Goal: Transaction & Acquisition: Purchase product/service

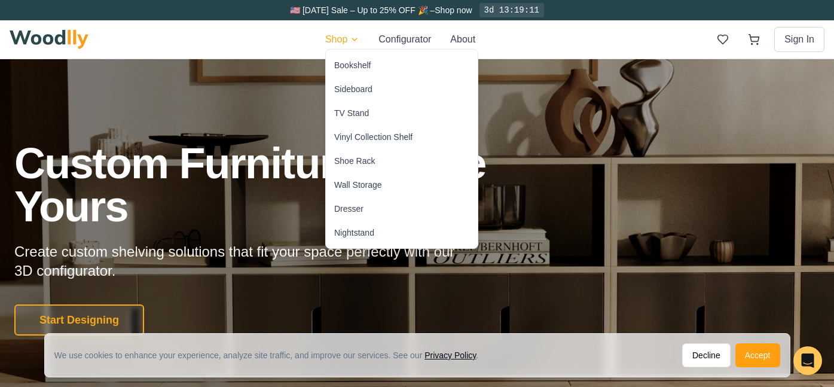
click at [368, 232] on div "Nightstand" at bounding box center [354, 233] width 40 height 12
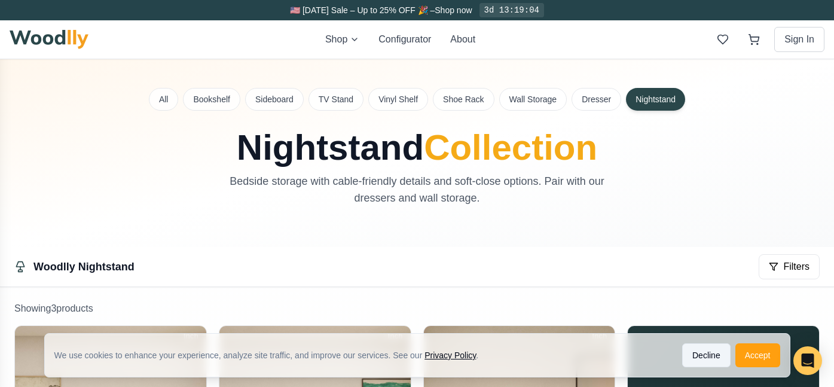
click at [701, 356] on button "Decline" at bounding box center [706, 355] width 48 height 24
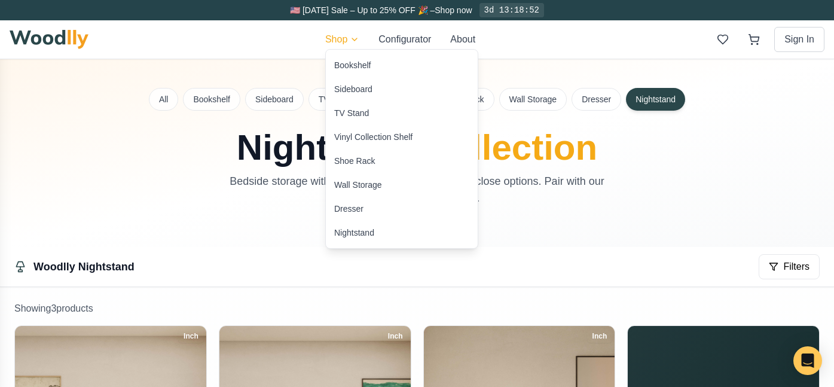
click at [354, 207] on div "Dresser" at bounding box center [348, 209] width 29 height 12
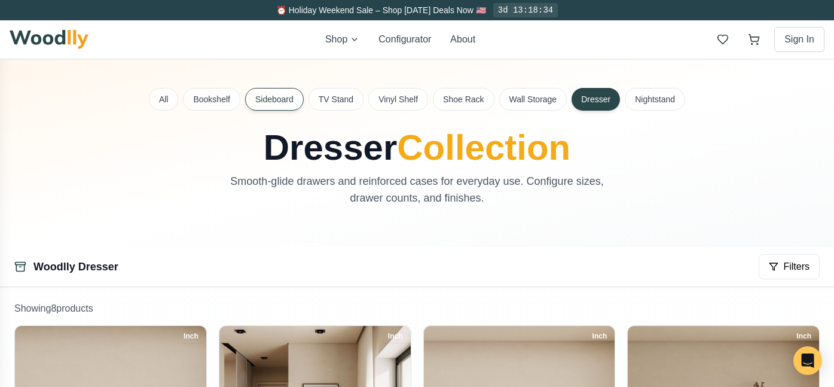
click at [267, 100] on button "Sideboard" at bounding box center [274, 99] width 59 height 23
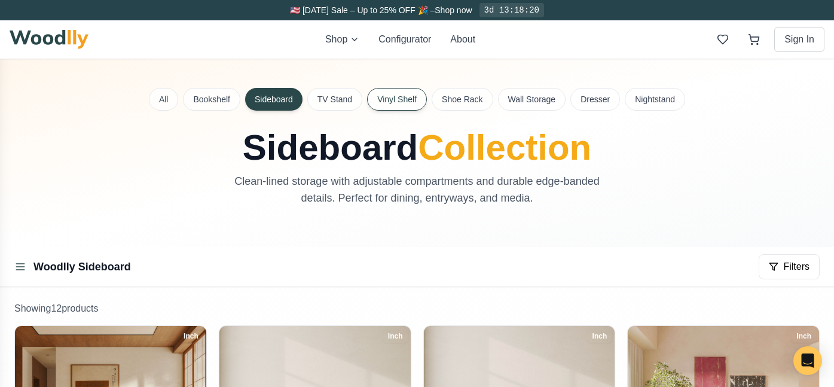
click at [396, 95] on button "Vinyl Shelf" at bounding box center [397, 99] width 60 height 23
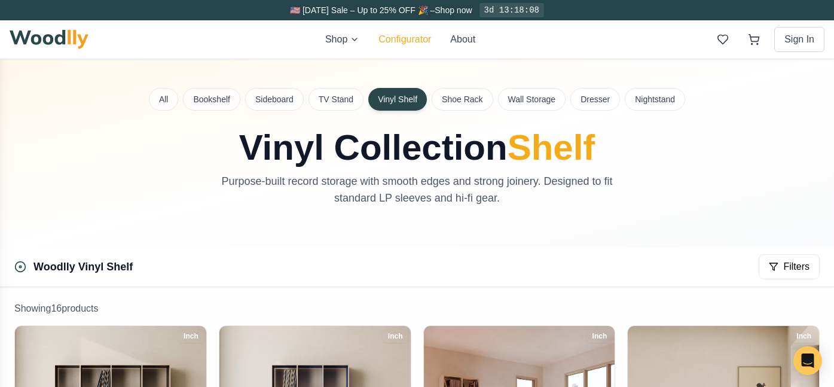
click at [422, 41] on button "Configurator" at bounding box center [404, 39] width 53 height 14
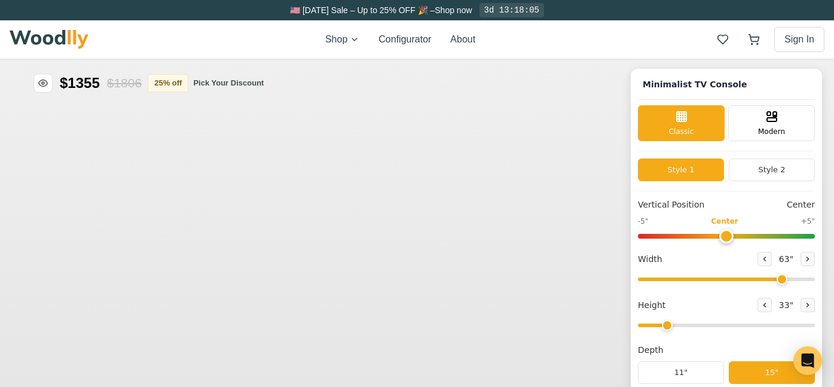
type input "63"
type input "2"
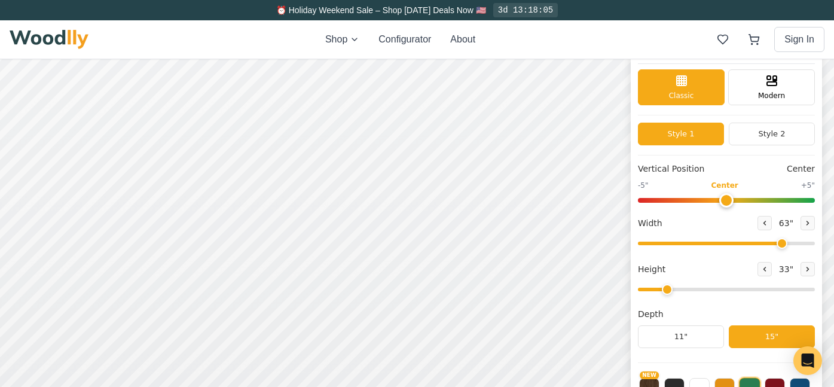
scroll to position [36, 0]
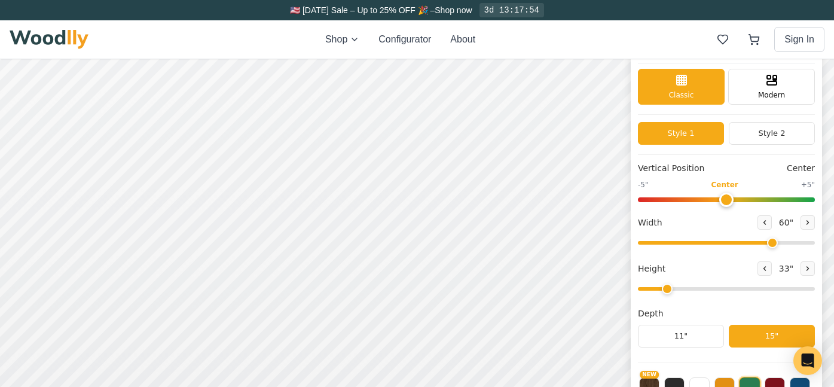
drag, startPoint x: 782, startPoint y: 244, endPoint x: 768, endPoint y: 244, distance: 13.2
click at [768, 244] on input "range" at bounding box center [726, 243] width 177 height 4
drag, startPoint x: 770, startPoint y: 244, endPoint x: 677, endPoint y: 248, distance: 92.7
type input "29"
click at [677, 245] on input "range" at bounding box center [726, 243] width 177 height 4
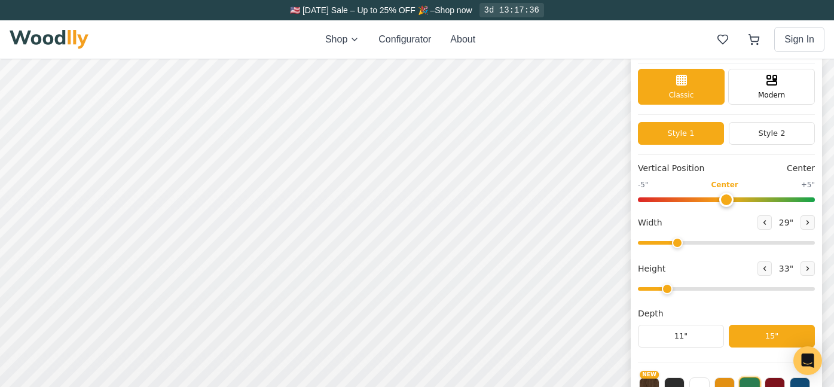
drag, startPoint x: 664, startPoint y: 289, endPoint x: 677, endPoint y: 289, distance: 12.6
click at [677, 289] on input "range" at bounding box center [726, 289] width 177 height 4
drag, startPoint x: 669, startPoint y: 289, endPoint x: 678, endPoint y: 290, distance: 9.0
click at [678, 290] on input "range" at bounding box center [726, 289] width 177 height 4
type input "3"
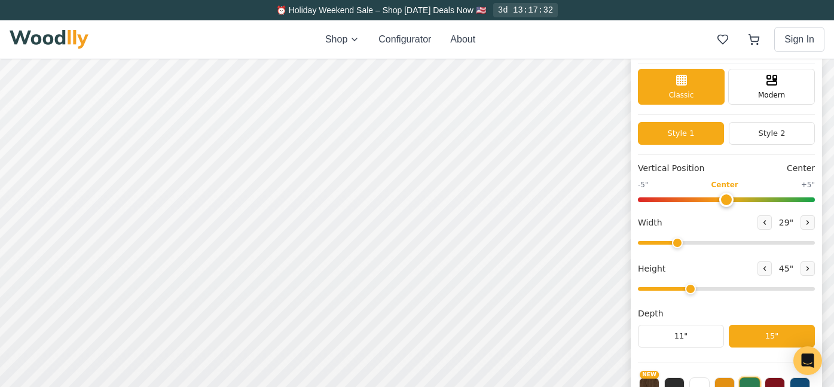
drag, startPoint x: 692, startPoint y: 292, endPoint x: 680, endPoint y: 292, distance: 11.4
click at [680, 291] on input "range" at bounding box center [726, 289] width 177 height 4
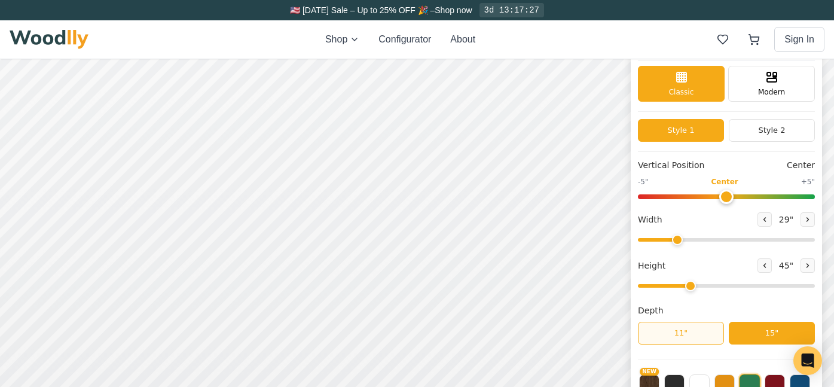
click at [687, 329] on button "11"" at bounding box center [681, 333] width 86 height 23
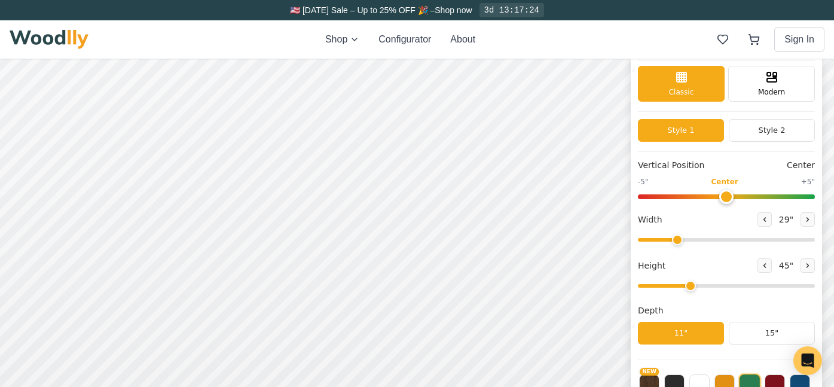
scroll to position [4, 0]
click at [729, 380] on button at bounding box center [725, 383] width 20 height 20
click at [695, 381] on button at bounding box center [699, 383] width 20 height 20
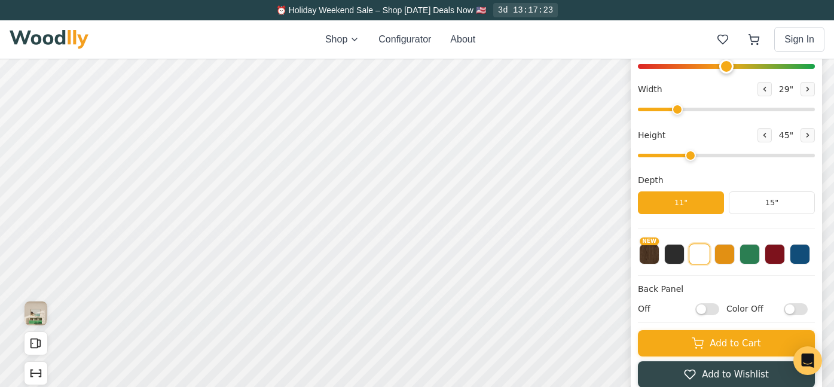
scroll to position [170, 0]
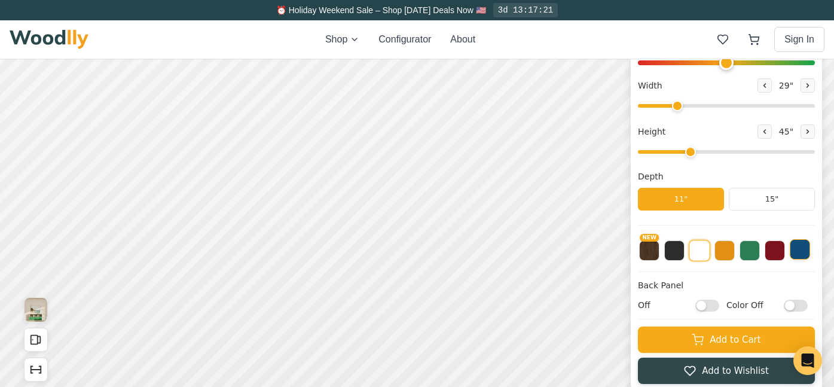
click at [799, 251] on button at bounding box center [800, 249] width 20 height 20
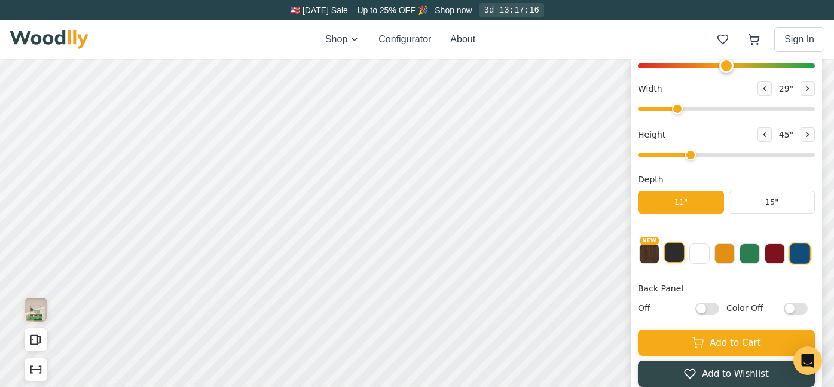
click at [677, 256] on button at bounding box center [674, 252] width 20 height 20
click at [651, 259] on button "NEW" at bounding box center [649, 252] width 20 height 20
click at [676, 257] on button at bounding box center [674, 252] width 20 height 20
click at [804, 257] on button at bounding box center [800, 252] width 20 height 20
click at [676, 257] on button at bounding box center [674, 252] width 20 height 20
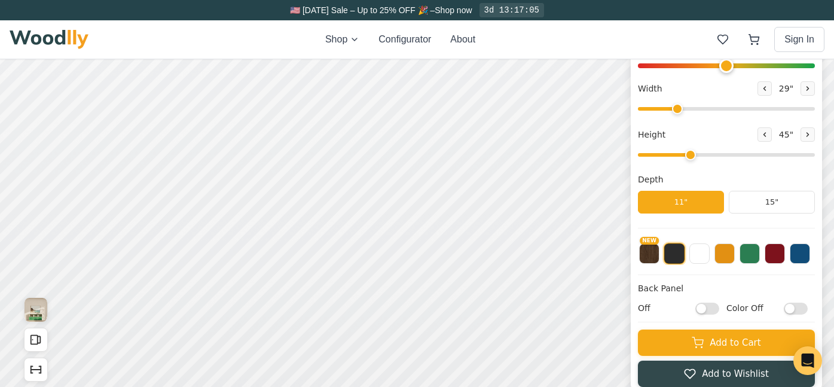
click at [700, 309] on input "Off" at bounding box center [707, 309] width 24 height 12
checkbox input "true"
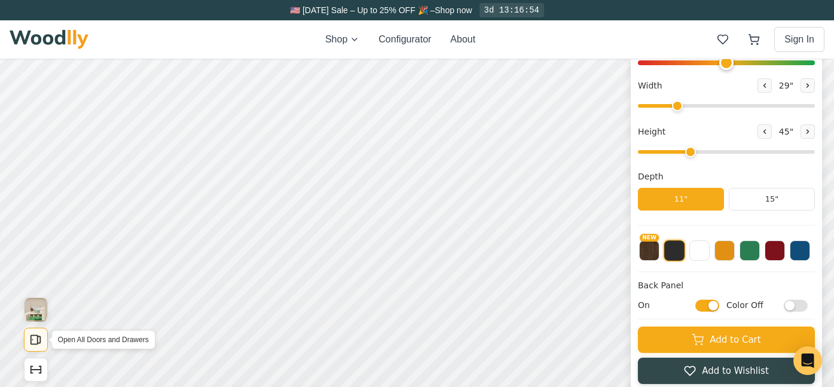
click at [37, 338] on rect "Open All Doors and Drawers" at bounding box center [34, 339] width 7 height 9
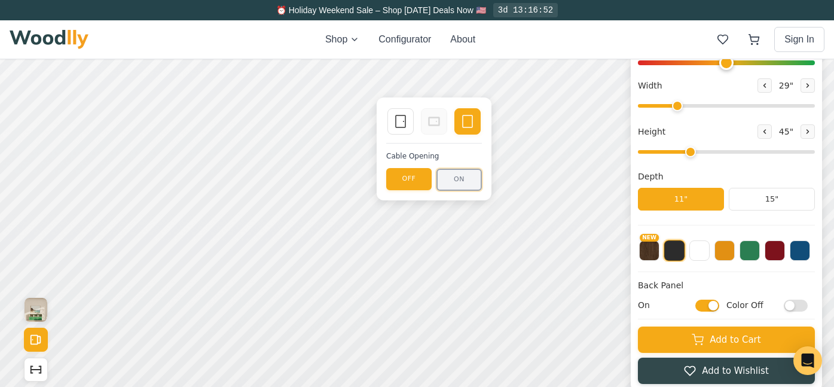
click at [460, 179] on button "ON" at bounding box center [458, 180] width 45 height 22
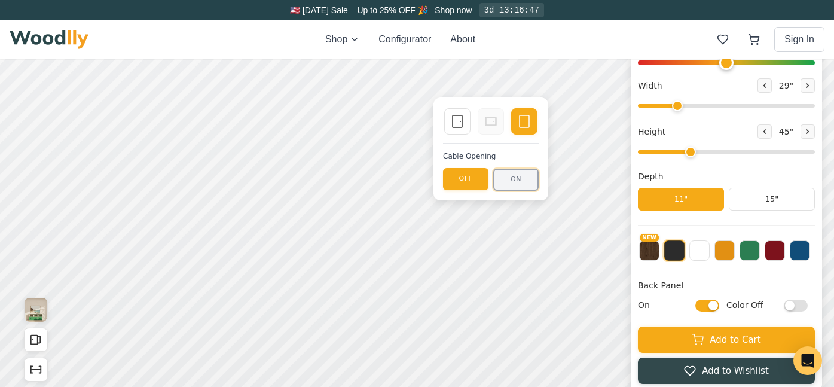
click at [510, 180] on button "ON" at bounding box center [515, 180] width 45 height 22
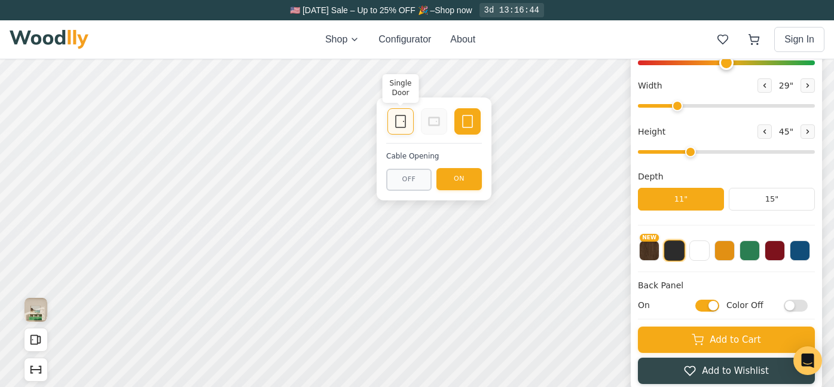
click at [404, 120] on icon at bounding box center [400, 121] width 14 height 14
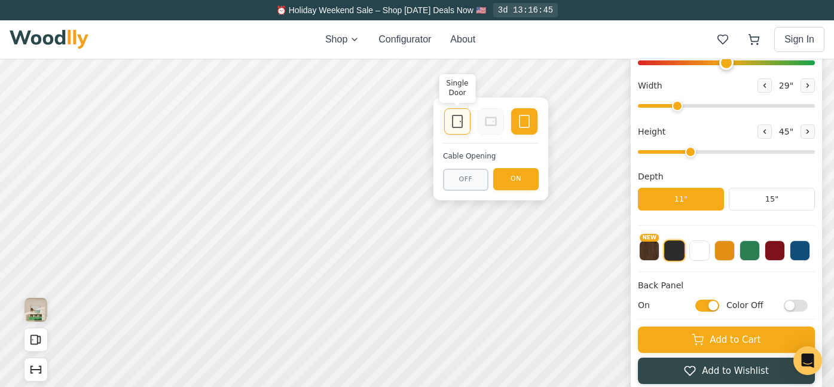
click at [459, 120] on icon at bounding box center [457, 121] width 14 height 14
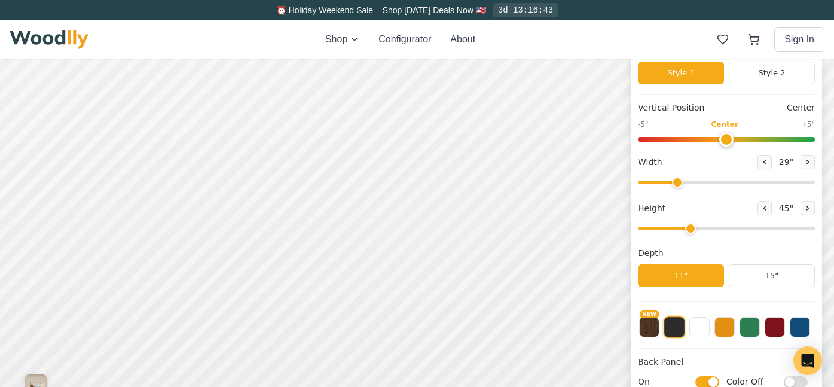
scroll to position [87, 0]
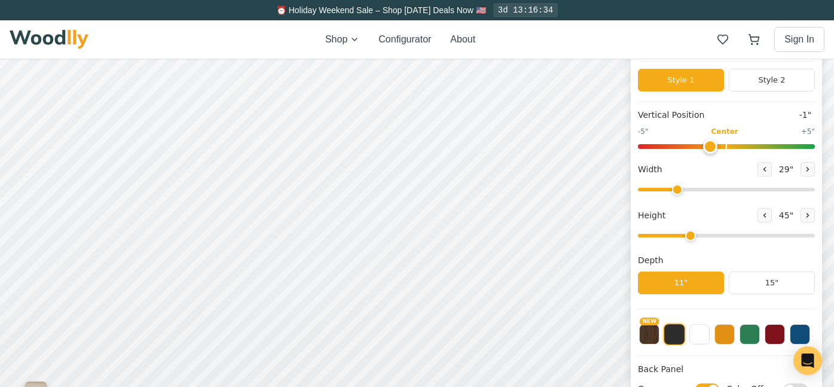
type input "0"
click at [725, 149] on input "range" at bounding box center [726, 146] width 177 height 5
click at [759, 83] on button "Style 2" at bounding box center [772, 80] width 86 height 23
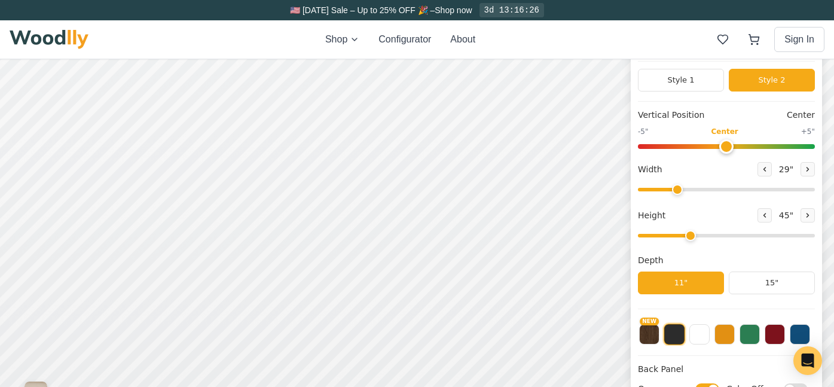
scroll to position [0, 0]
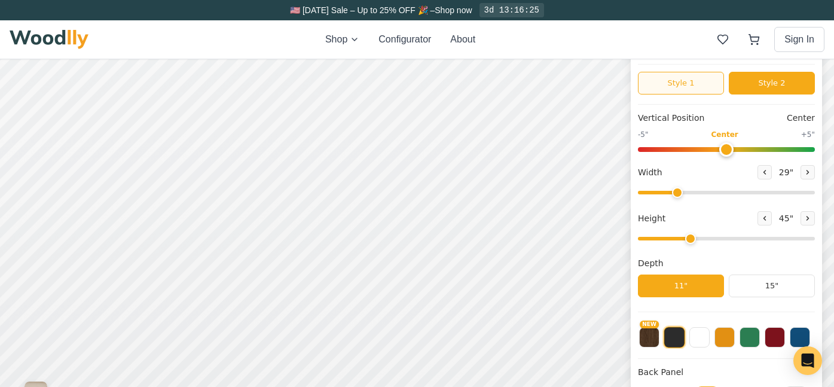
click at [698, 90] on button "Style 1" at bounding box center [681, 83] width 86 height 23
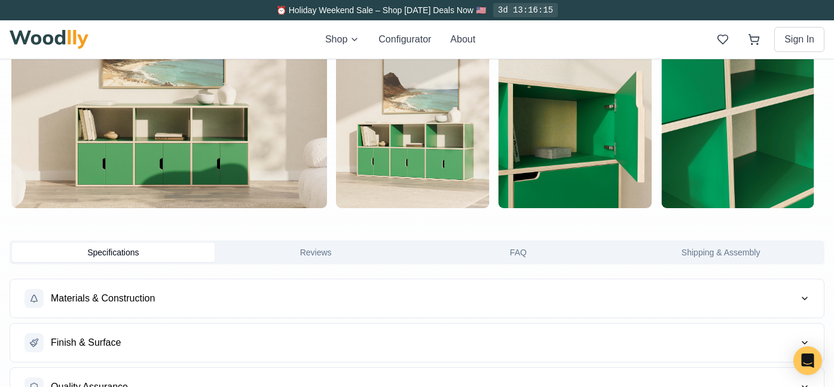
scroll to position [807, 0]
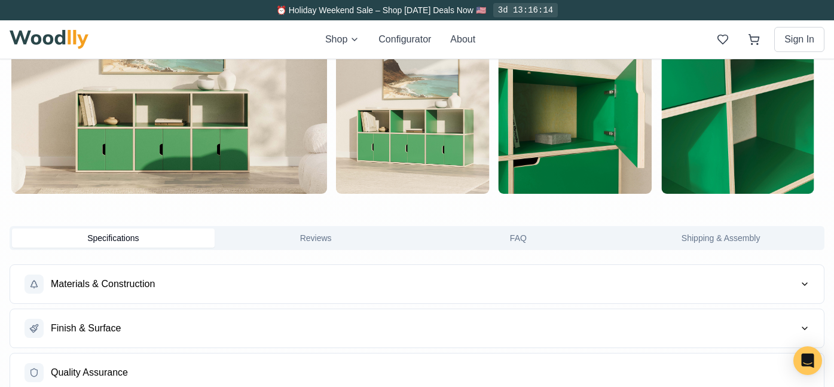
click at [368, 234] on button "Reviews" at bounding box center [316, 237] width 203 height 19
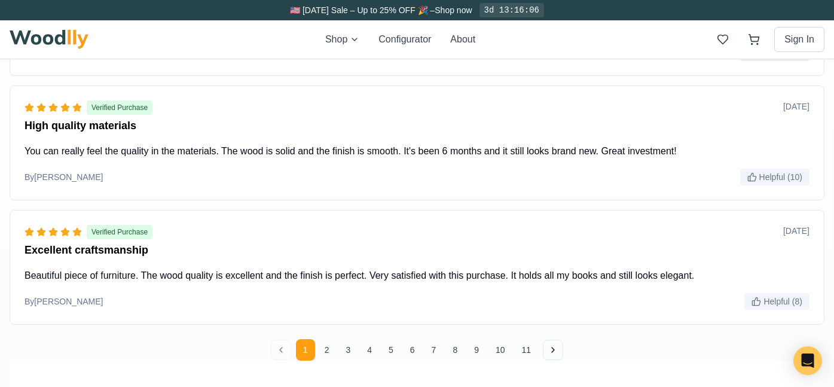
scroll to position [1630, 0]
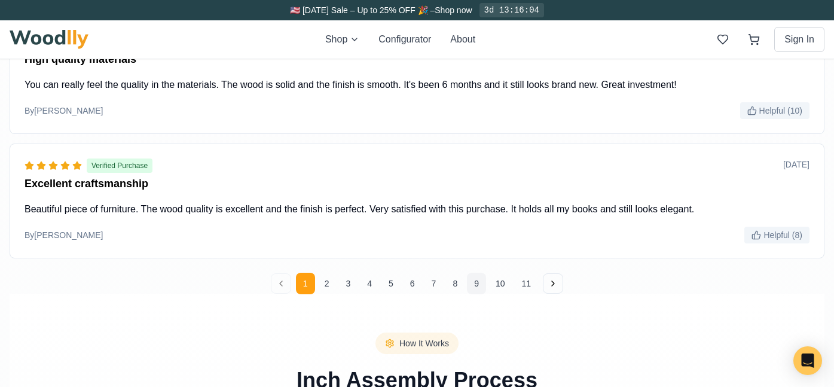
click at [476, 282] on button "9" at bounding box center [476, 284] width 19 height 22
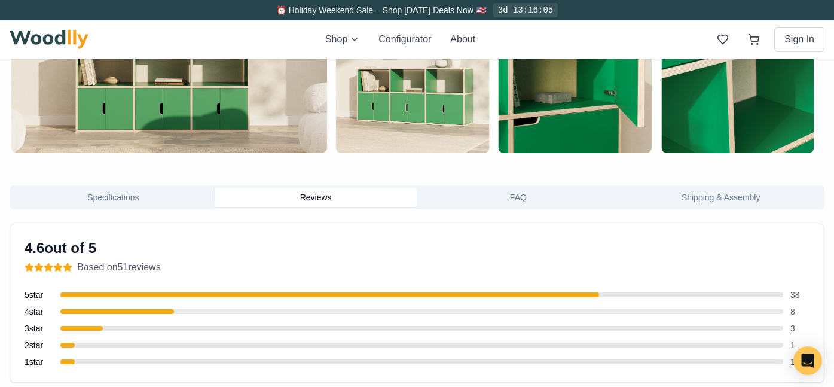
scroll to position [845, 0]
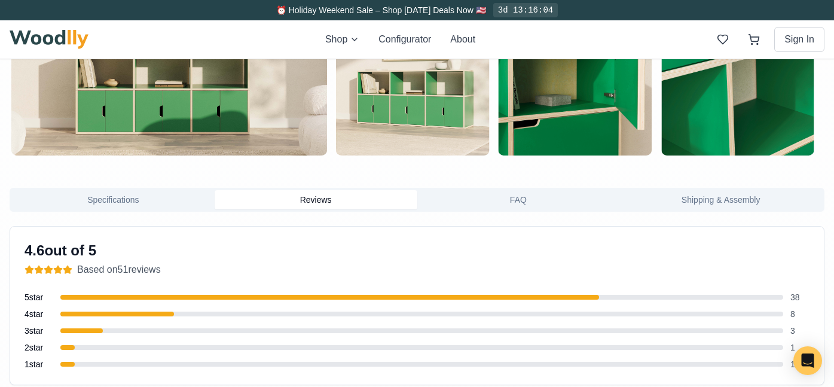
click at [481, 203] on button "FAQ" at bounding box center [518, 199] width 203 height 19
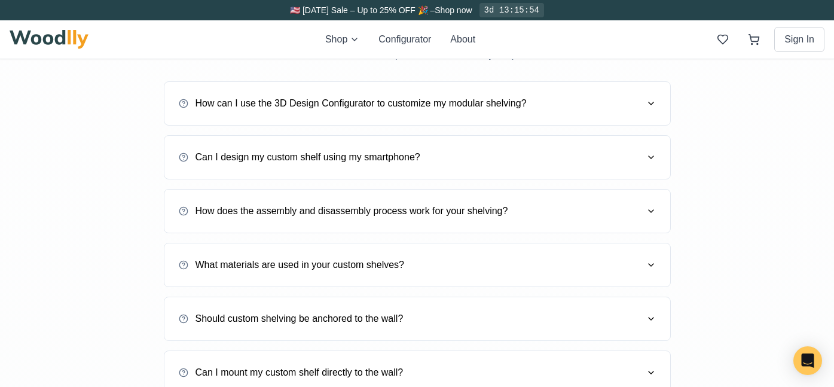
scroll to position [1076, 0]
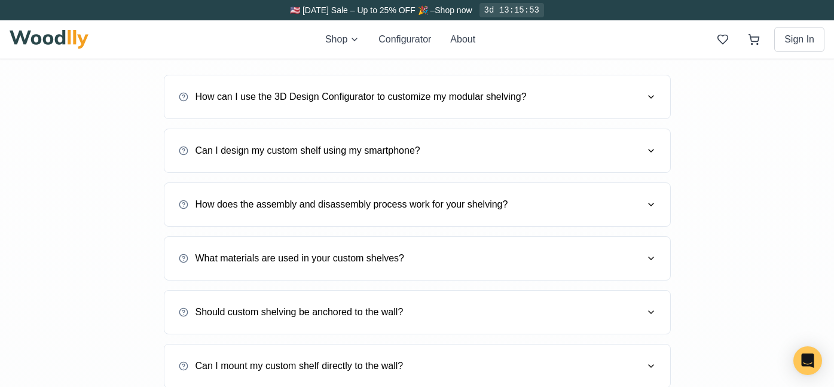
click at [505, 217] on button "How does the assembly and disassembly process work for your shelving?" at bounding box center [417, 204] width 477 height 33
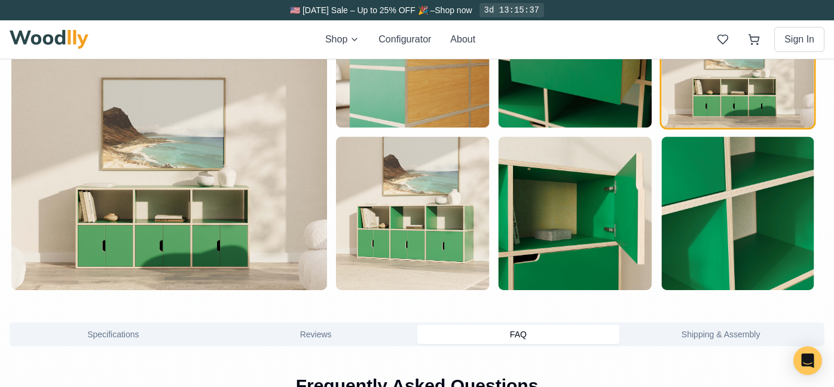
scroll to position [854, 0]
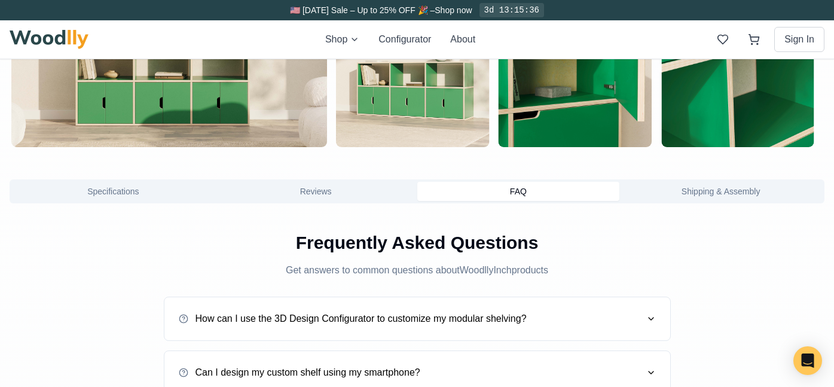
click at [704, 193] on button "Shipping & Assembly" at bounding box center [720, 191] width 203 height 19
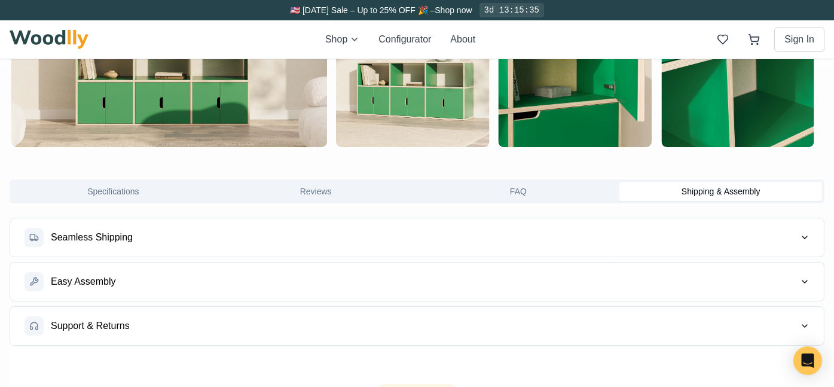
click at [616, 252] on button "Seamless Shipping" at bounding box center [417, 237] width 814 height 38
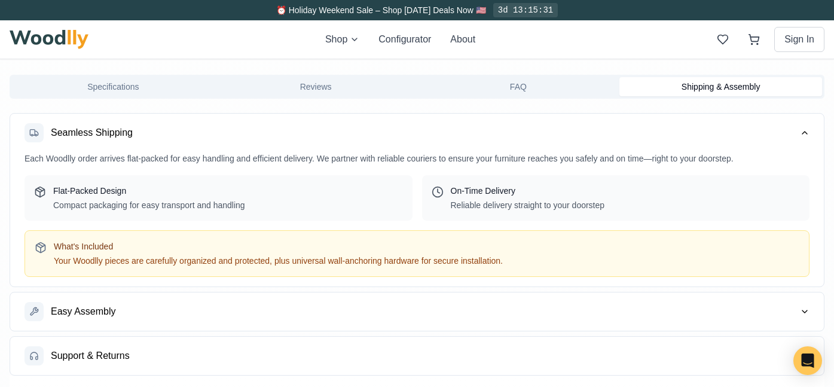
scroll to position [960, 0]
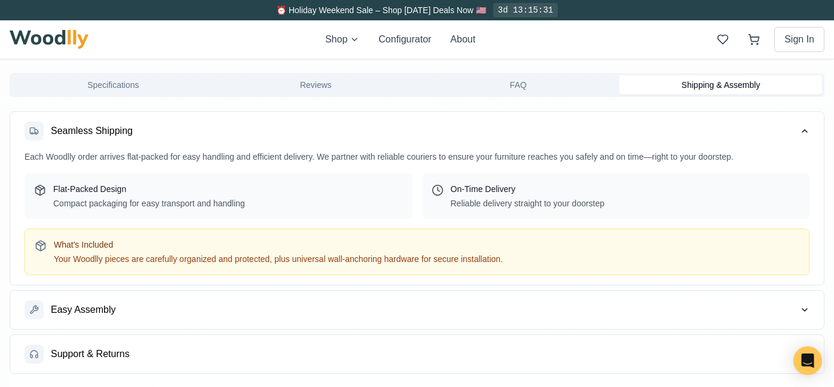
click at [593, 308] on button "Easy Assembly" at bounding box center [417, 310] width 814 height 38
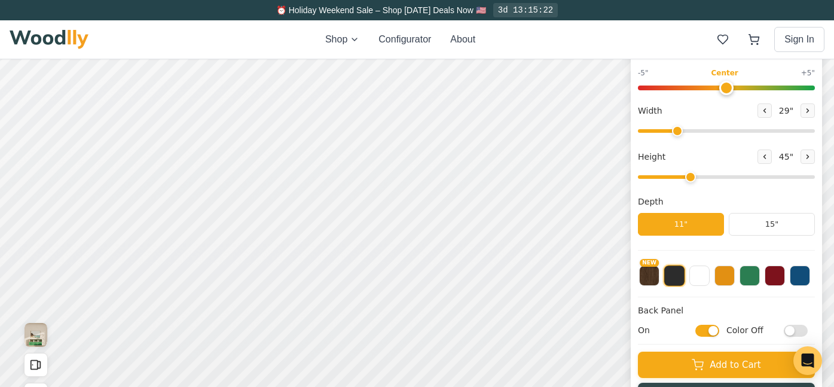
scroll to position [178, 0]
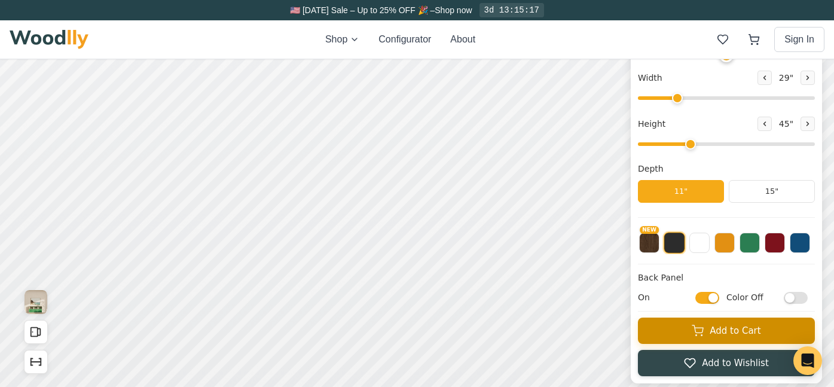
click at [728, 337] on button "Add to Cart" at bounding box center [726, 331] width 177 height 26
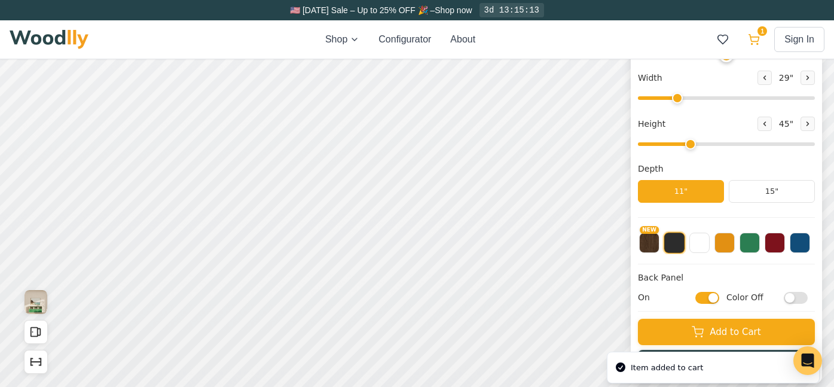
click at [755, 35] on icon at bounding box center [754, 39] width 12 height 12
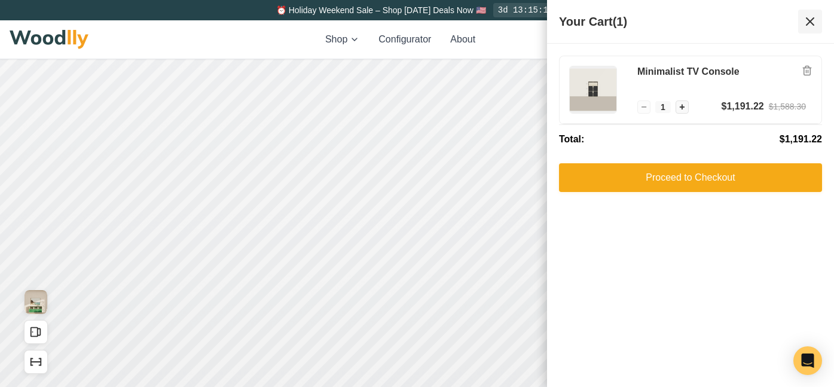
click at [811, 22] on icon at bounding box center [810, 21] width 14 height 14
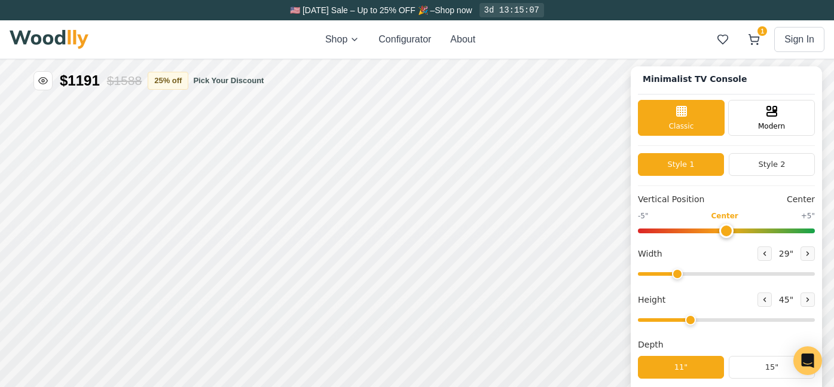
scroll to position [0, 0]
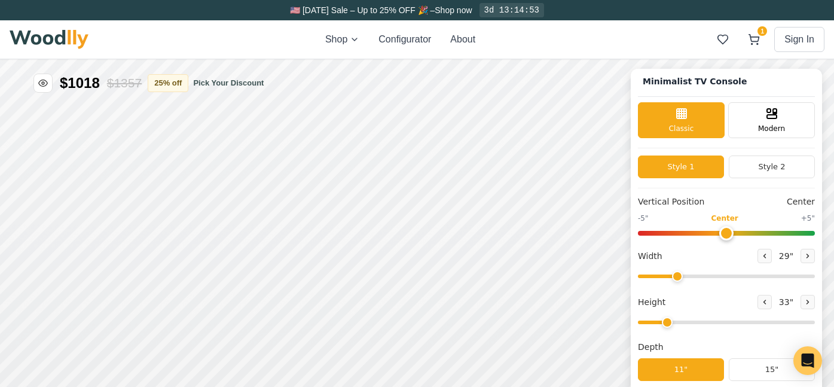
drag, startPoint x: 691, startPoint y: 322, endPoint x: 674, endPoint y: 322, distance: 16.7
type input "2"
click at [674, 322] on input "range" at bounding box center [726, 322] width 177 height 4
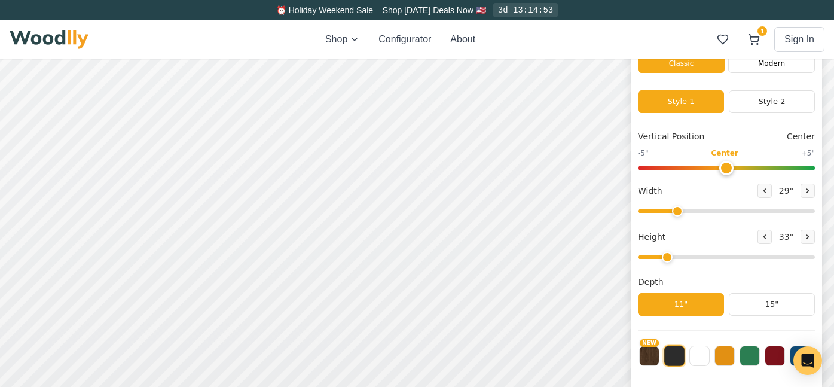
scroll to position [69, 0]
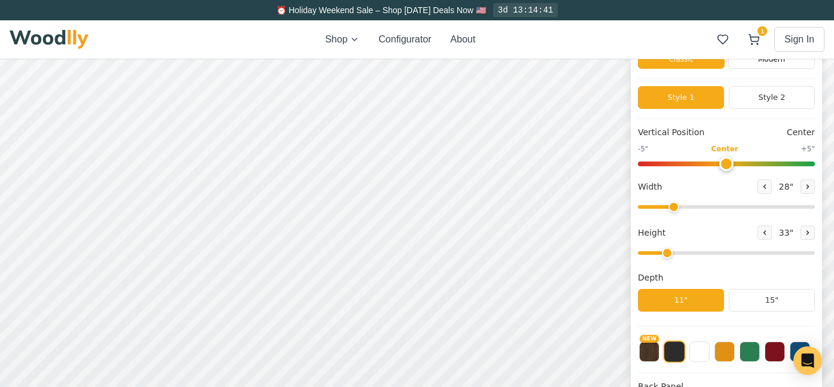
type input "28"
click at [672, 206] on input "range" at bounding box center [726, 207] width 177 height 4
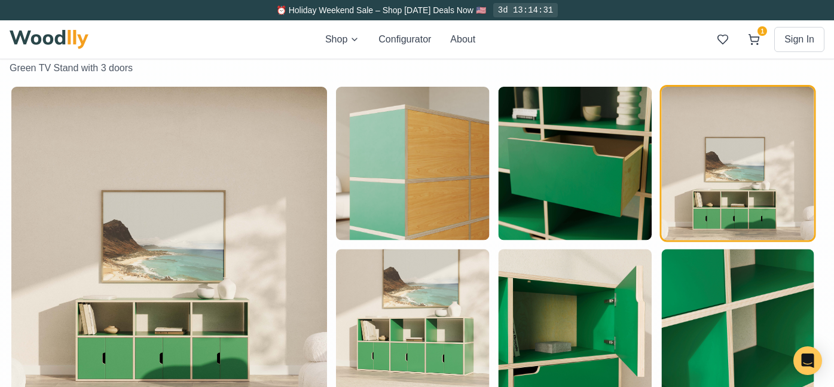
scroll to position [599, 0]
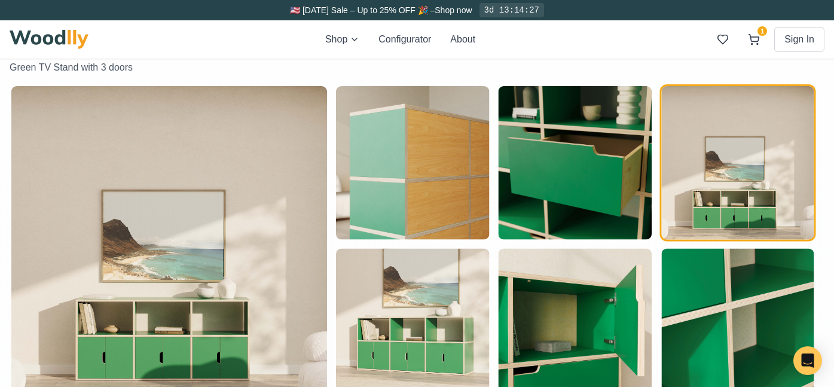
click at [535, 159] on img "button" at bounding box center [575, 162] width 153 height 153
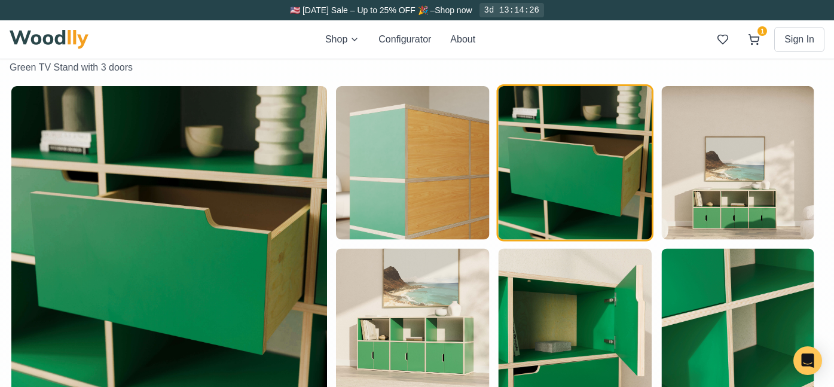
click at [428, 160] on img "button" at bounding box center [412, 162] width 153 height 153
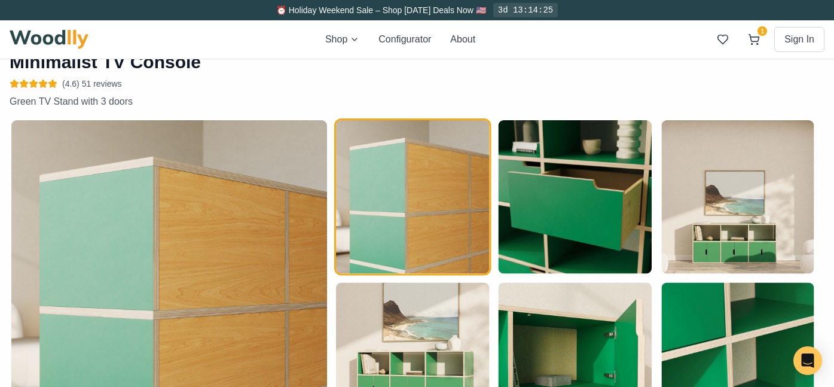
scroll to position [537, 0]
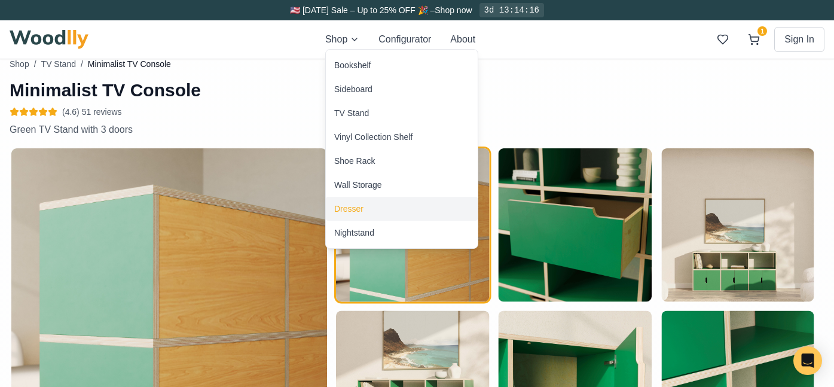
click at [352, 202] on div "Dresser" at bounding box center [402, 209] width 152 height 24
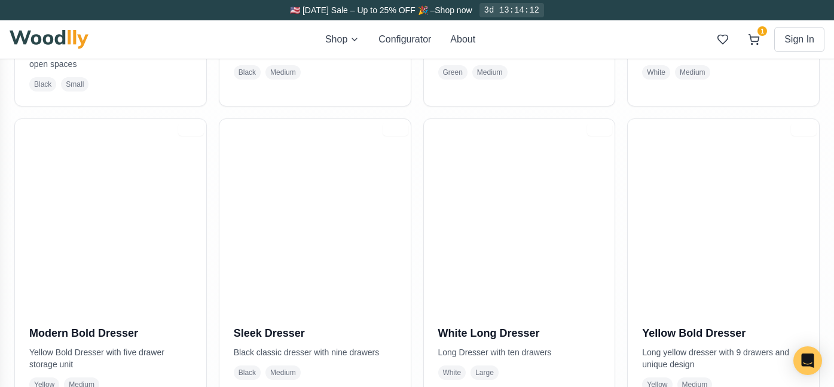
scroll to position [532, 0]
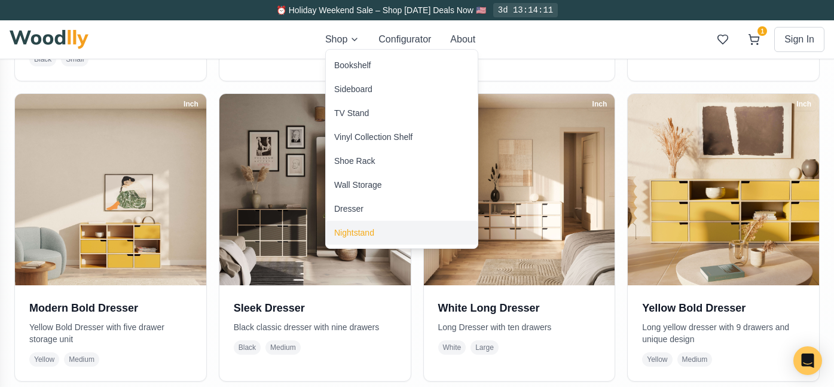
click at [359, 230] on div "Nightstand" at bounding box center [354, 233] width 40 height 12
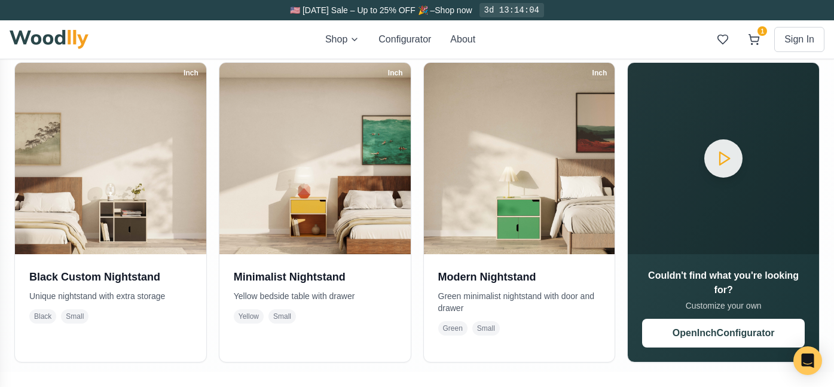
scroll to position [270, 0]
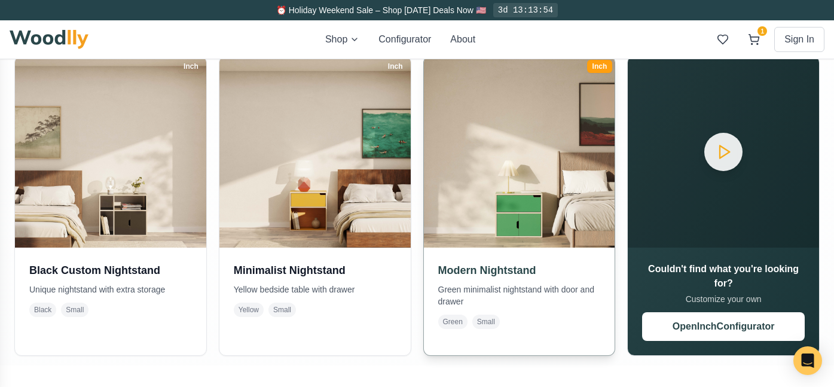
click at [523, 231] on img at bounding box center [519, 151] width 201 height 201
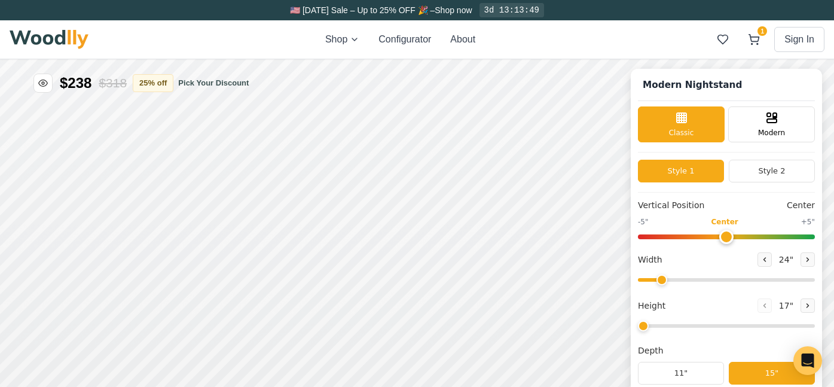
type input "2"
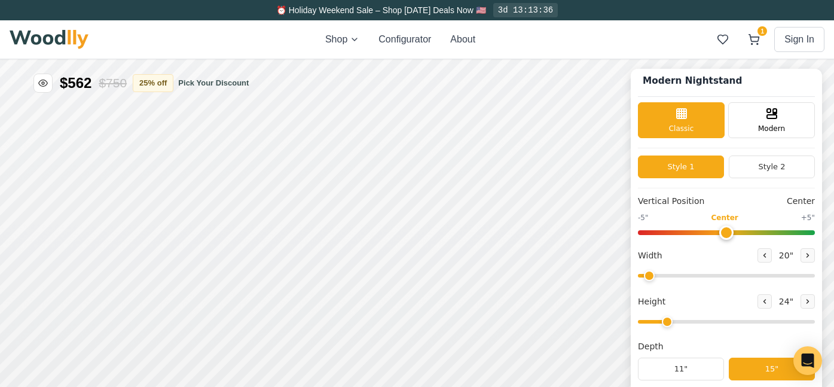
drag, startPoint x: 661, startPoint y: 276, endPoint x: 649, endPoint y: 276, distance: 12.0
type input "20"
click at [649, 276] on input "range" at bounding box center [726, 276] width 177 height 4
click at [766, 169] on button "Style 2" at bounding box center [772, 166] width 86 height 23
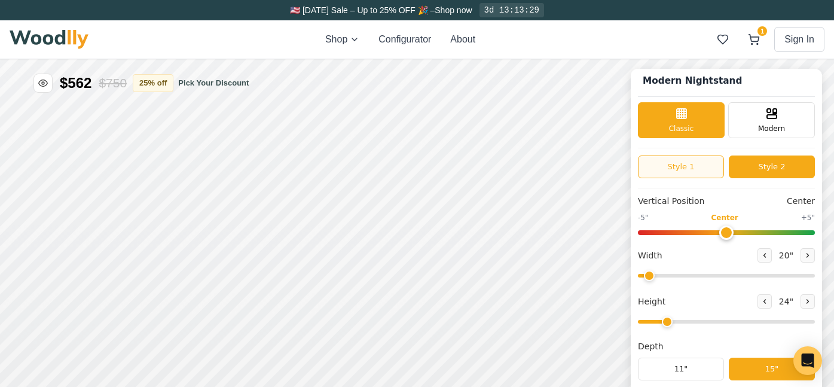
click at [713, 165] on button "Style 1" at bounding box center [681, 166] width 86 height 23
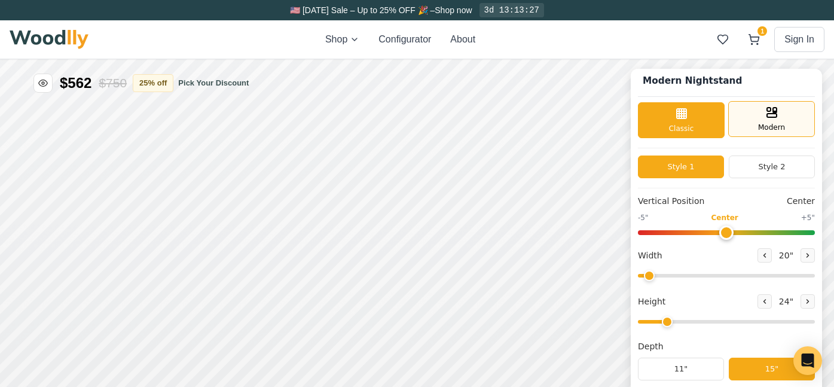
click at [762, 133] on div "Modern" at bounding box center [771, 119] width 87 height 36
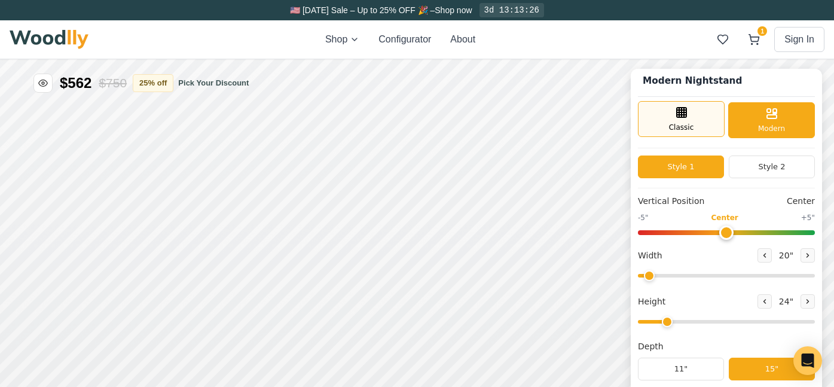
click at [710, 129] on div "Classic" at bounding box center [681, 119] width 87 height 36
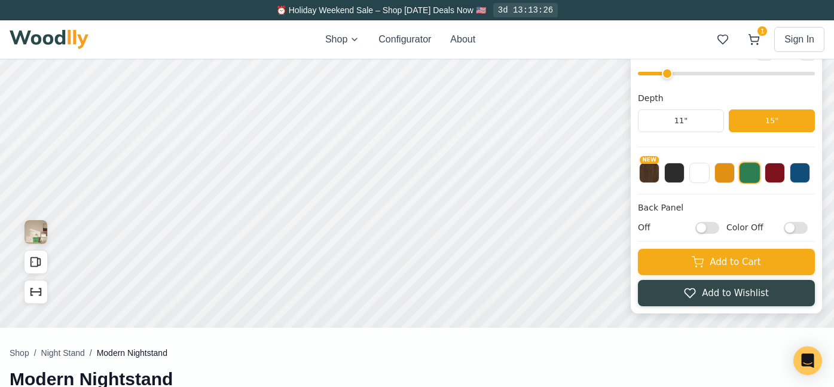
scroll to position [297, 0]
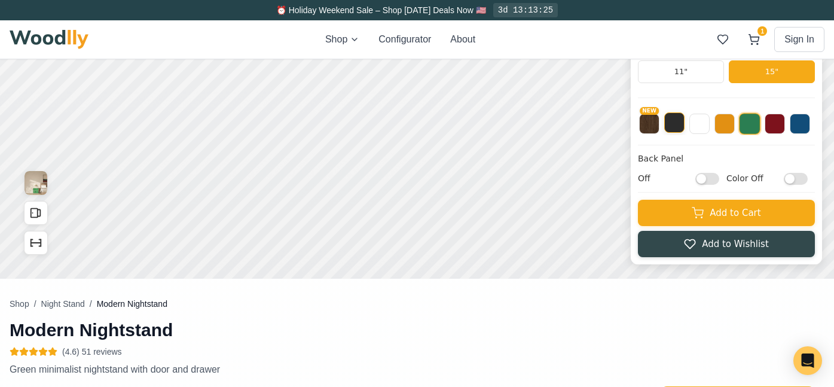
click at [679, 131] on button at bounding box center [674, 122] width 20 height 20
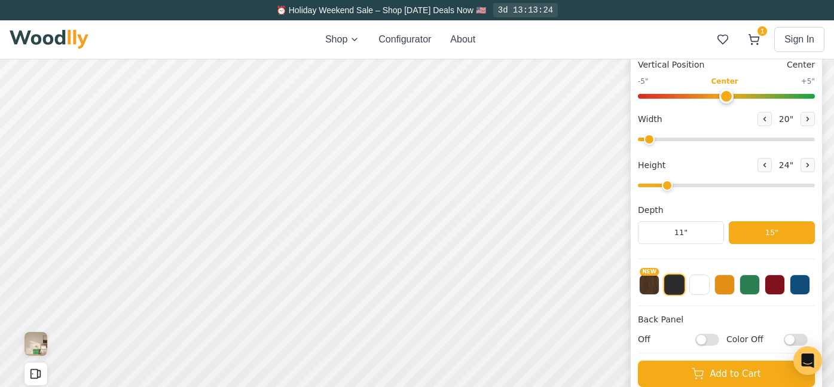
scroll to position [130, 0]
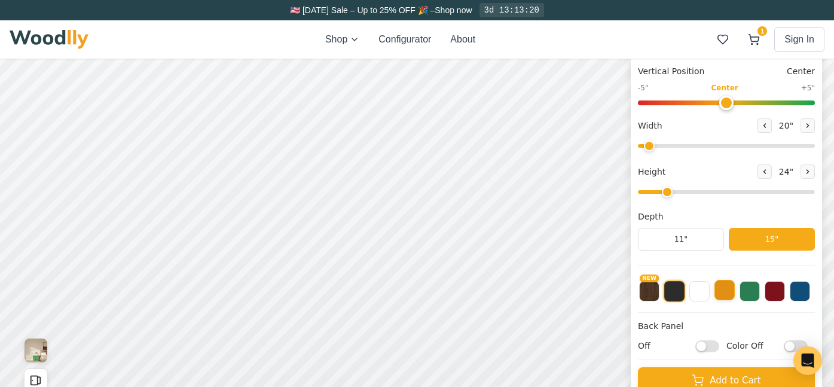
click at [726, 291] on button at bounding box center [725, 290] width 20 height 20
click at [796, 290] on button at bounding box center [800, 290] width 20 height 20
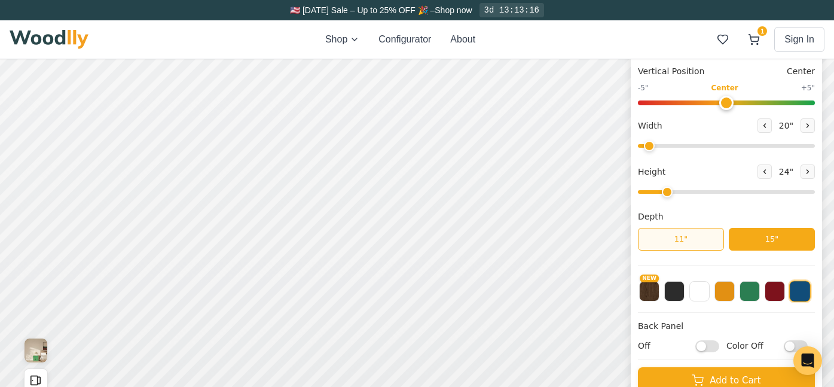
click at [700, 241] on button "11"" at bounding box center [681, 239] width 86 height 23
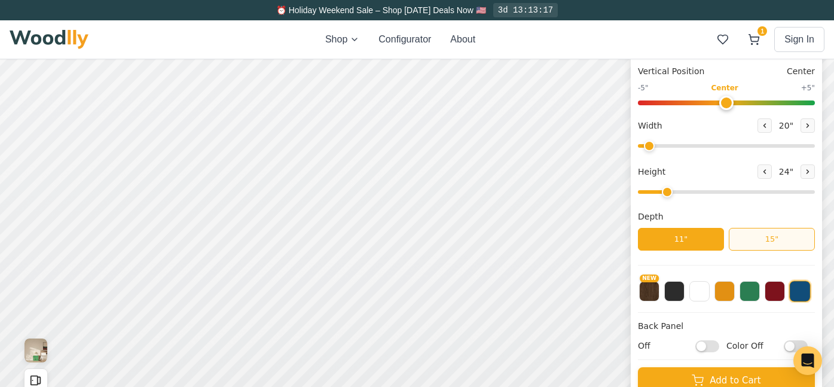
click at [762, 247] on button "15"" at bounding box center [772, 239] width 86 height 23
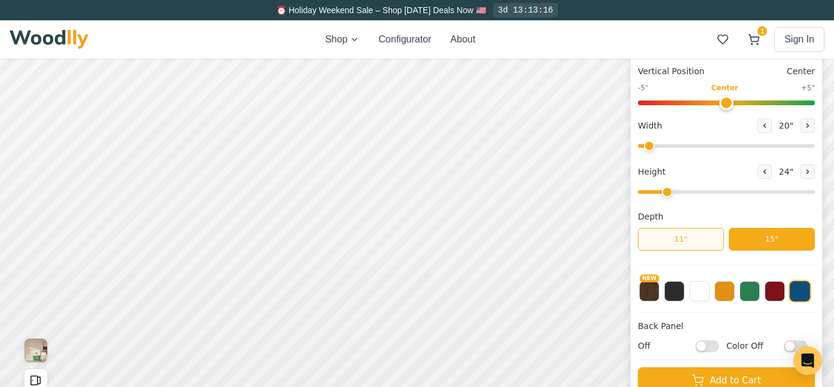
click at [706, 244] on button "11"" at bounding box center [681, 239] width 86 height 23
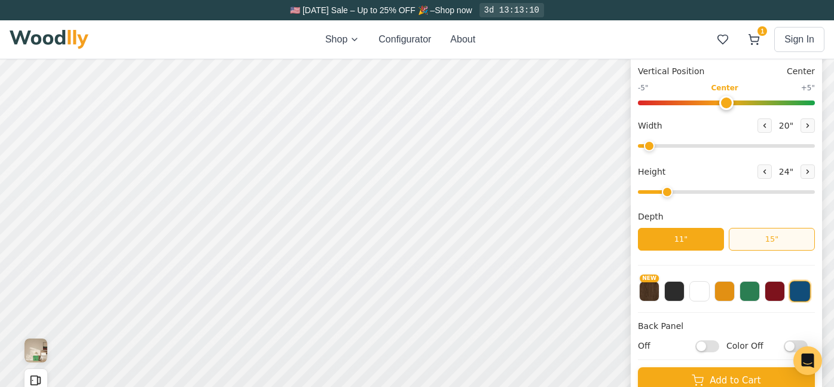
click at [754, 241] on button "15"" at bounding box center [772, 239] width 86 height 23
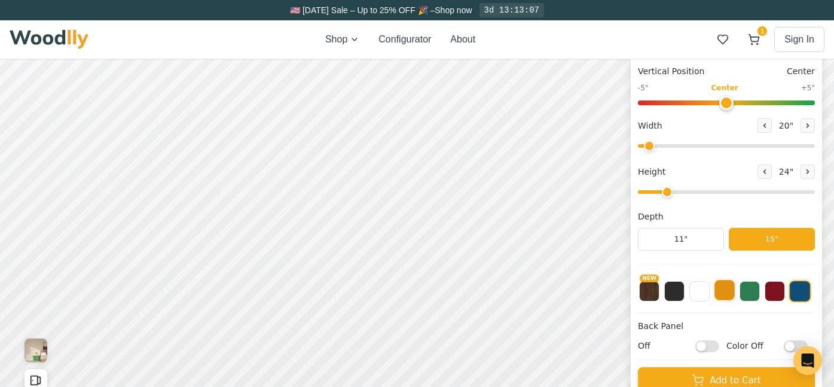
click at [719, 292] on button at bounding box center [725, 290] width 20 height 20
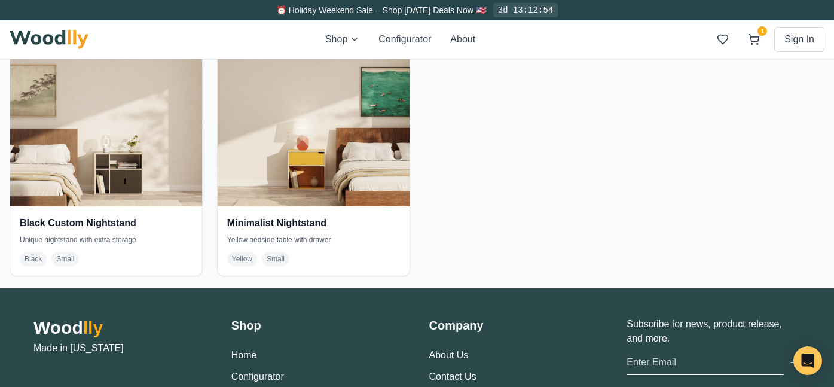
scroll to position [2755, 0]
